Goal: Transaction & Acquisition: Obtain resource

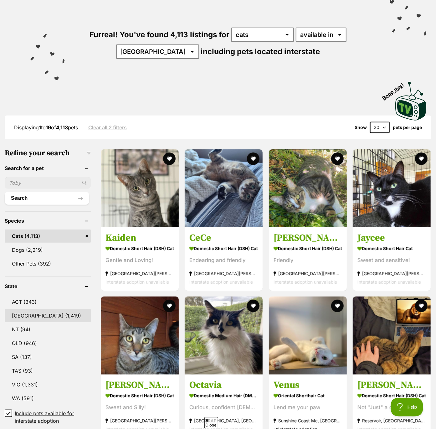
click at [20, 313] on link "NSW (1,419)" at bounding box center [48, 315] width 86 height 13
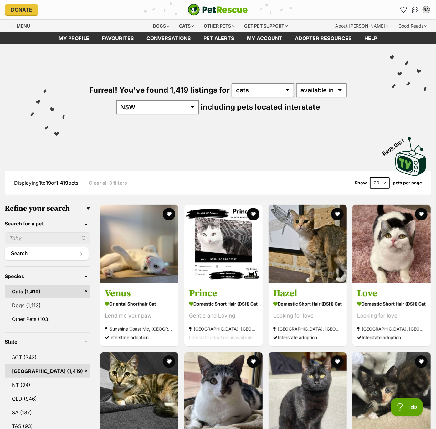
click at [381, 181] on select "20 40 60" at bounding box center [380, 182] width 20 height 11
select select "60"
click at [370, 177] on select "20 40 60" at bounding box center [380, 182] width 20 height 11
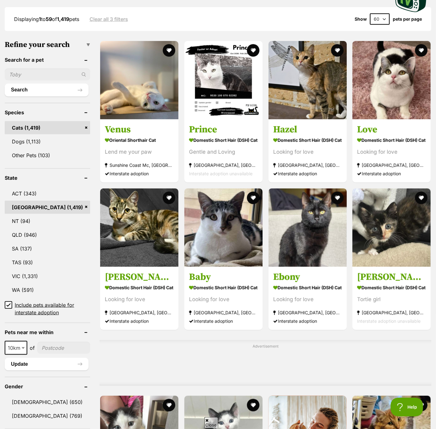
scroll to position [166, 0]
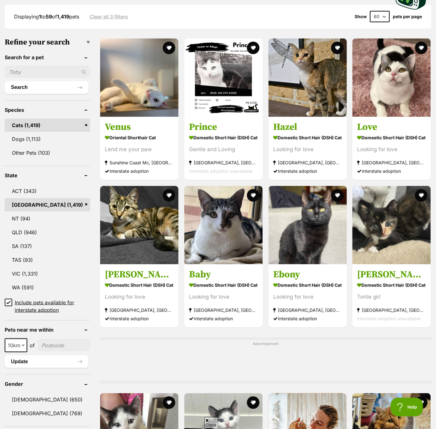
click at [9, 302] on icon at bounding box center [8, 302] width 4 height 4
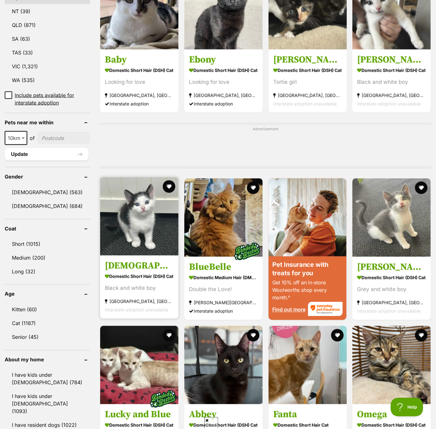
scroll to position [386, 0]
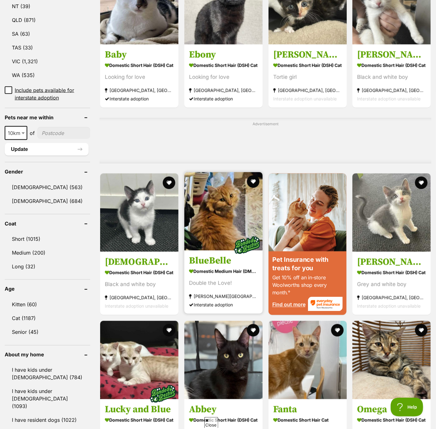
click at [214, 218] on img at bounding box center [223, 211] width 78 height 78
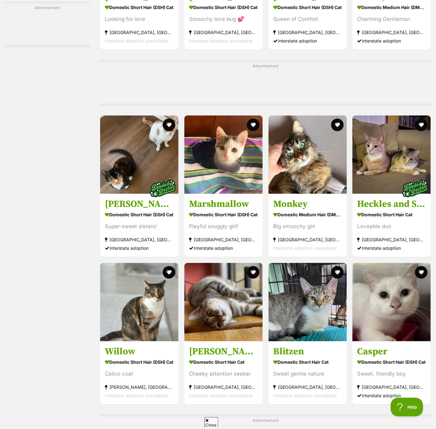
scroll to position [1572, 0]
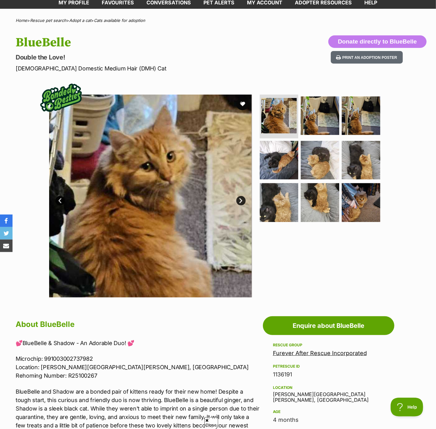
scroll to position [36, 0]
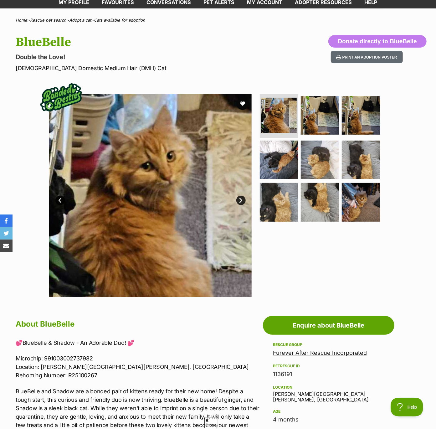
click at [241, 201] on link "Next" at bounding box center [240, 200] width 9 height 9
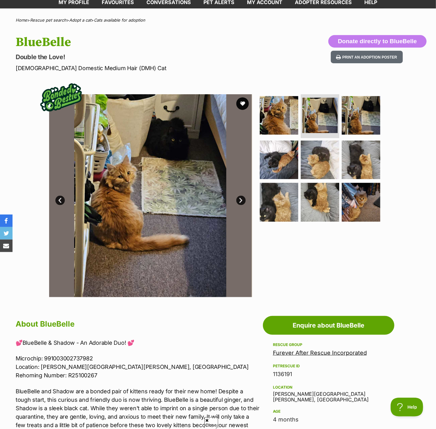
click at [241, 201] on link "Next" at bounding box center [240, 200] width 9 height 9
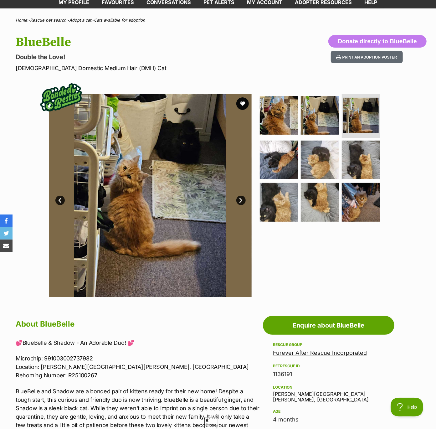
click at [240, 201] on link "Next" at bounding box center [240, 200] width 9 height 9
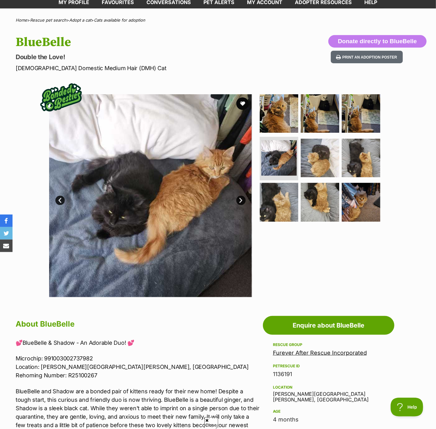
click at [239, 201] on link "Next" at bounding box center [240, 200] width 9 height 9
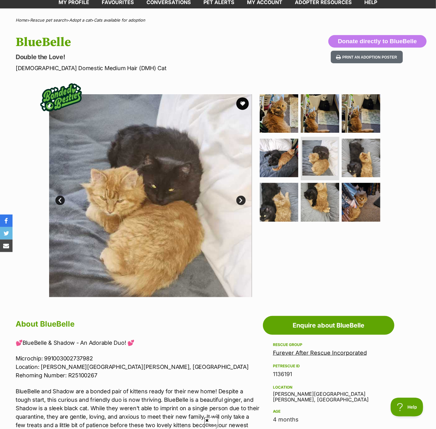
click at [239, 201] on link "Next" at bounding box center [240, 200] width 9 height 9
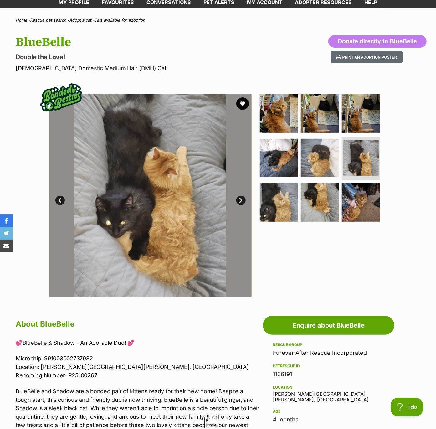
click at [242, 199] on link "Next" at bounding box center [240, 200] width 9 height 9
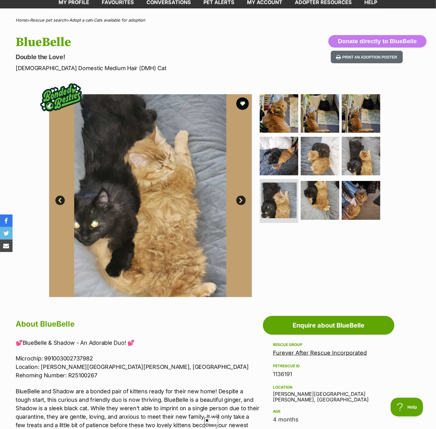
click at [242, 199] on link "Next" at bounding box center [240, 200] width 9 height 9
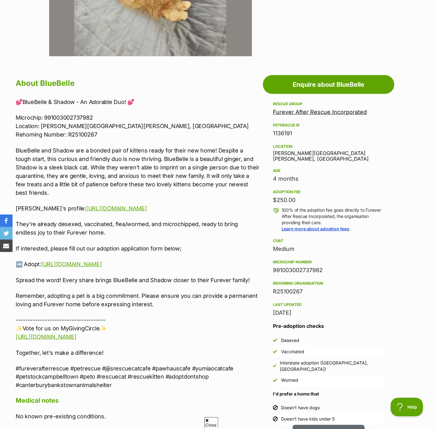
scroll to position [277, 0]
